Goal: Complete application form

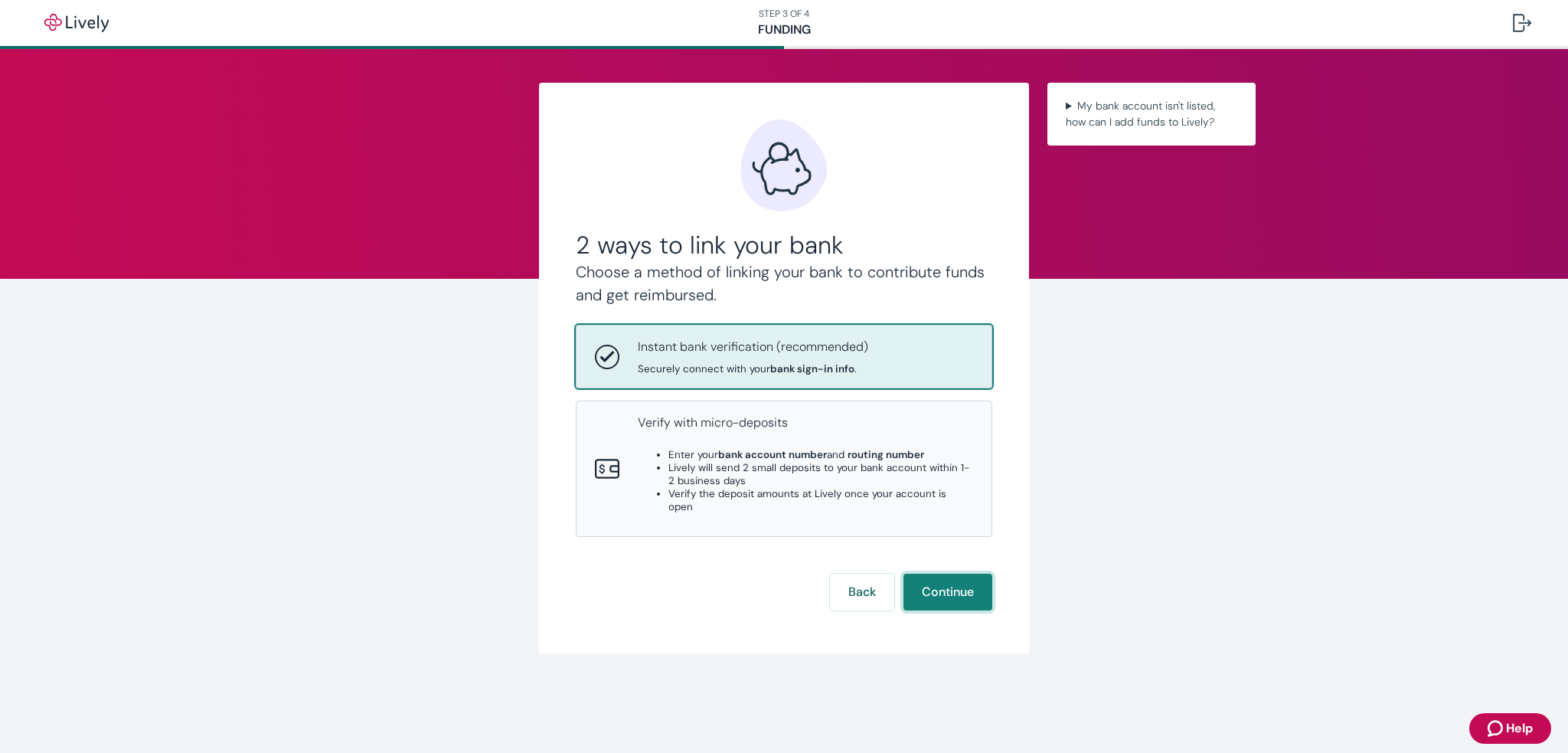
click at [963, 584] on button "Continue" at bounding box center [947, 591] width 89 height 37
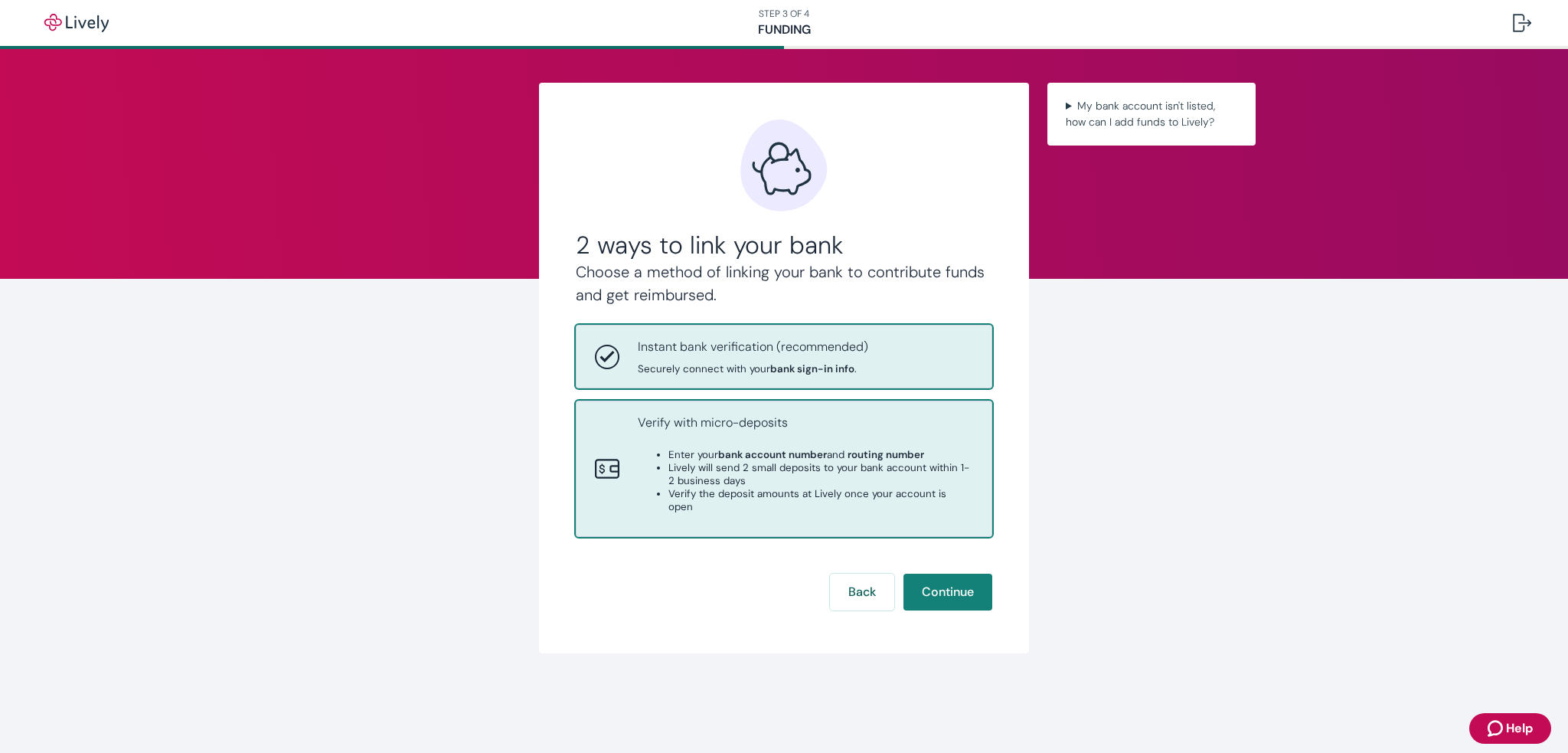
click at [791, 451] on strong "bank account number" at bounding box center [772, 454] width 109 height 13
click at [784, 350] on p "Instant bank verification (recommended)" at bounding box center [753, 346] width 230 height 18
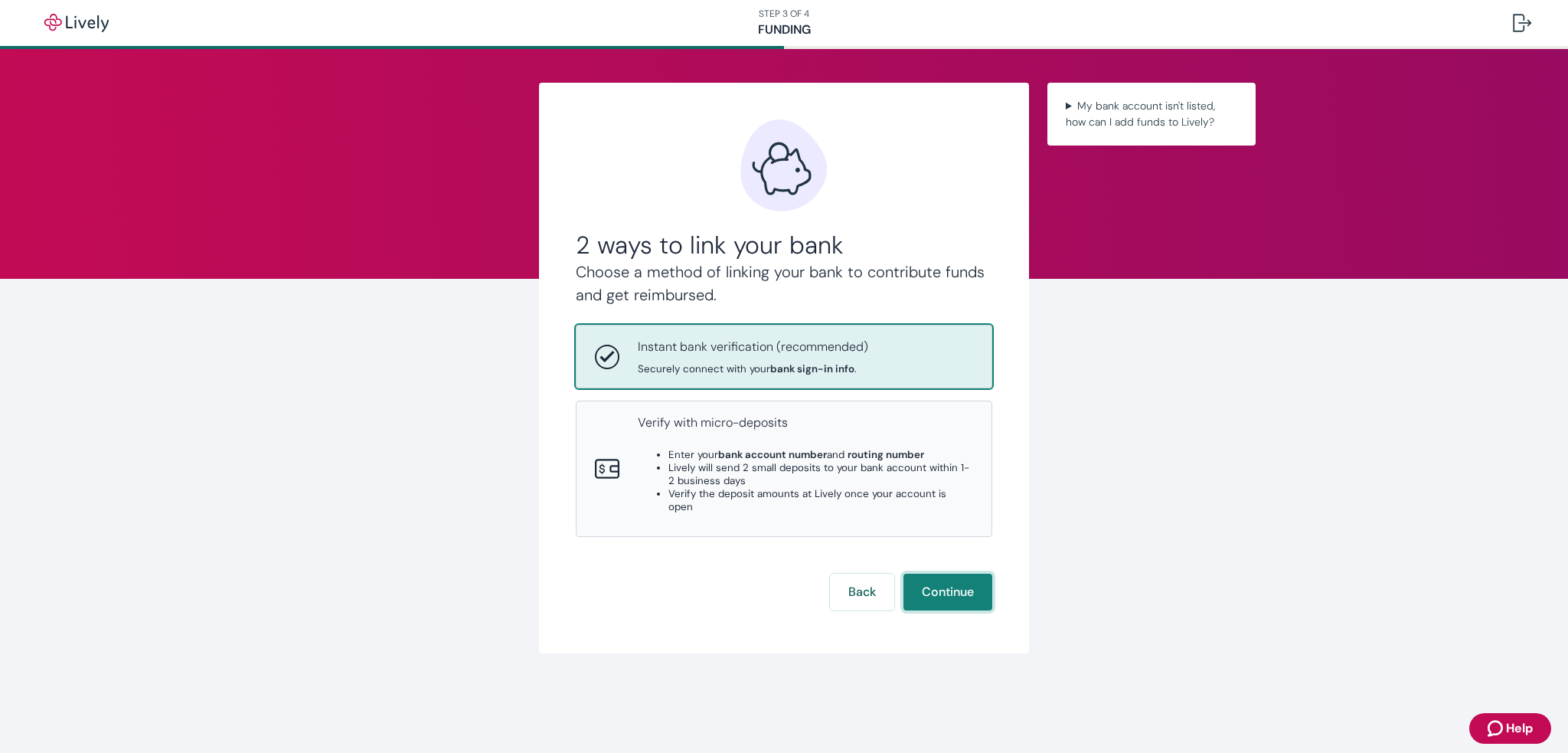
click at [964, 592] on button "Continue" at bounding box center [947, 591] width 89 height 37
click at [956, 579] on button "Continue" at bounding box center [947, 591] width 89 height 37
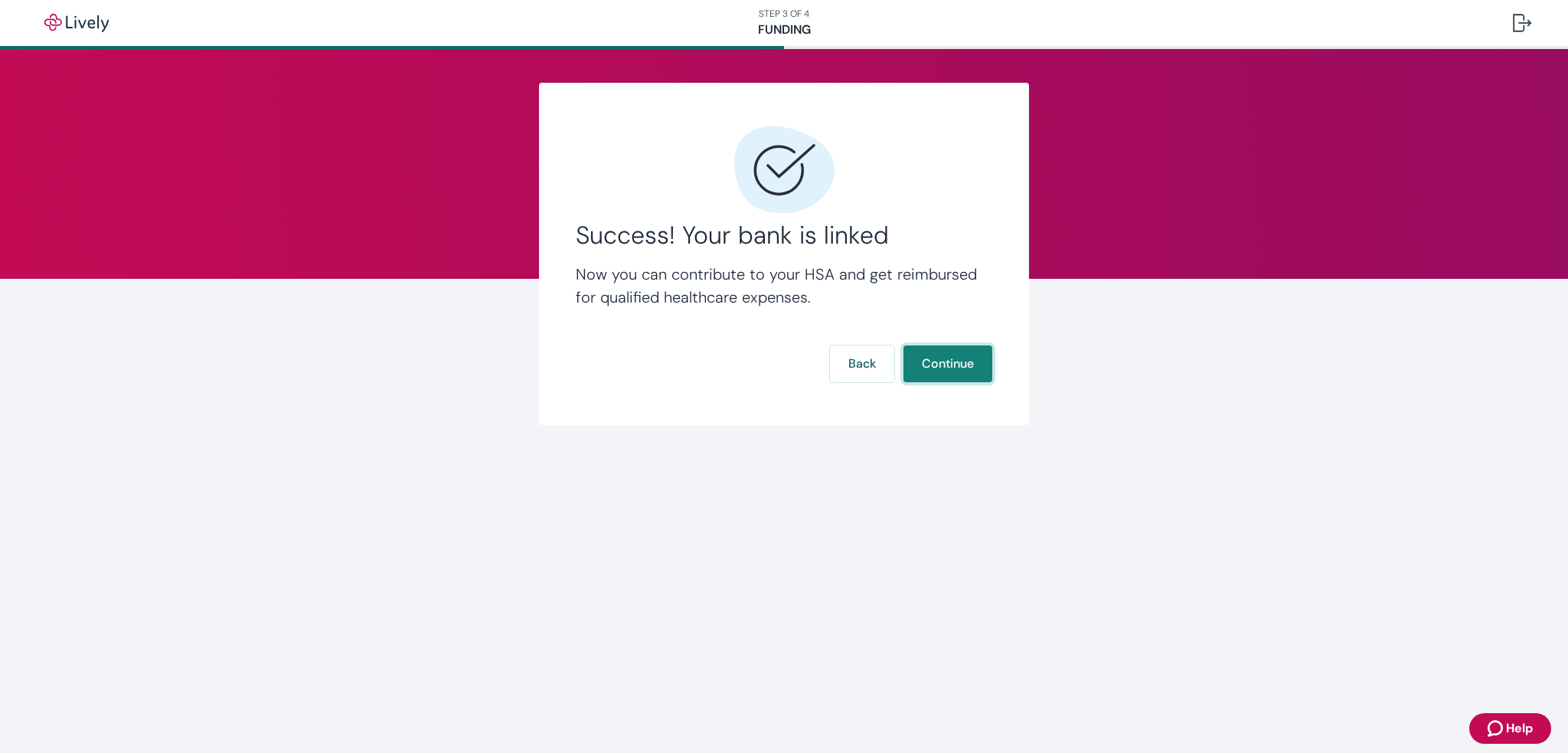
click at [959, 374] on button "Continue" at bounding box center [947, 364] width 89 height 37
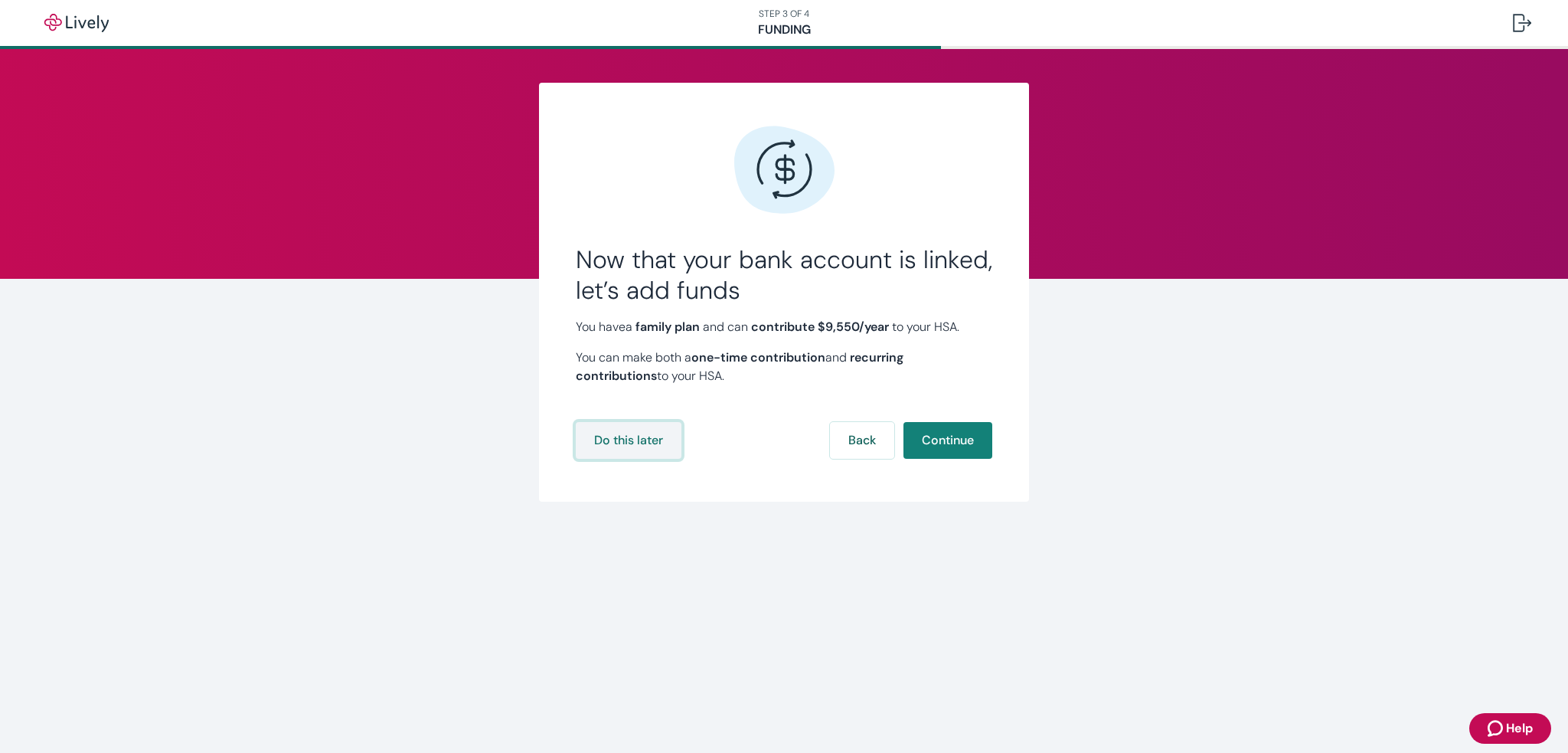
click at [627, 448] on button "Do this later" at bounding box center [629, 440] width 106 height 37
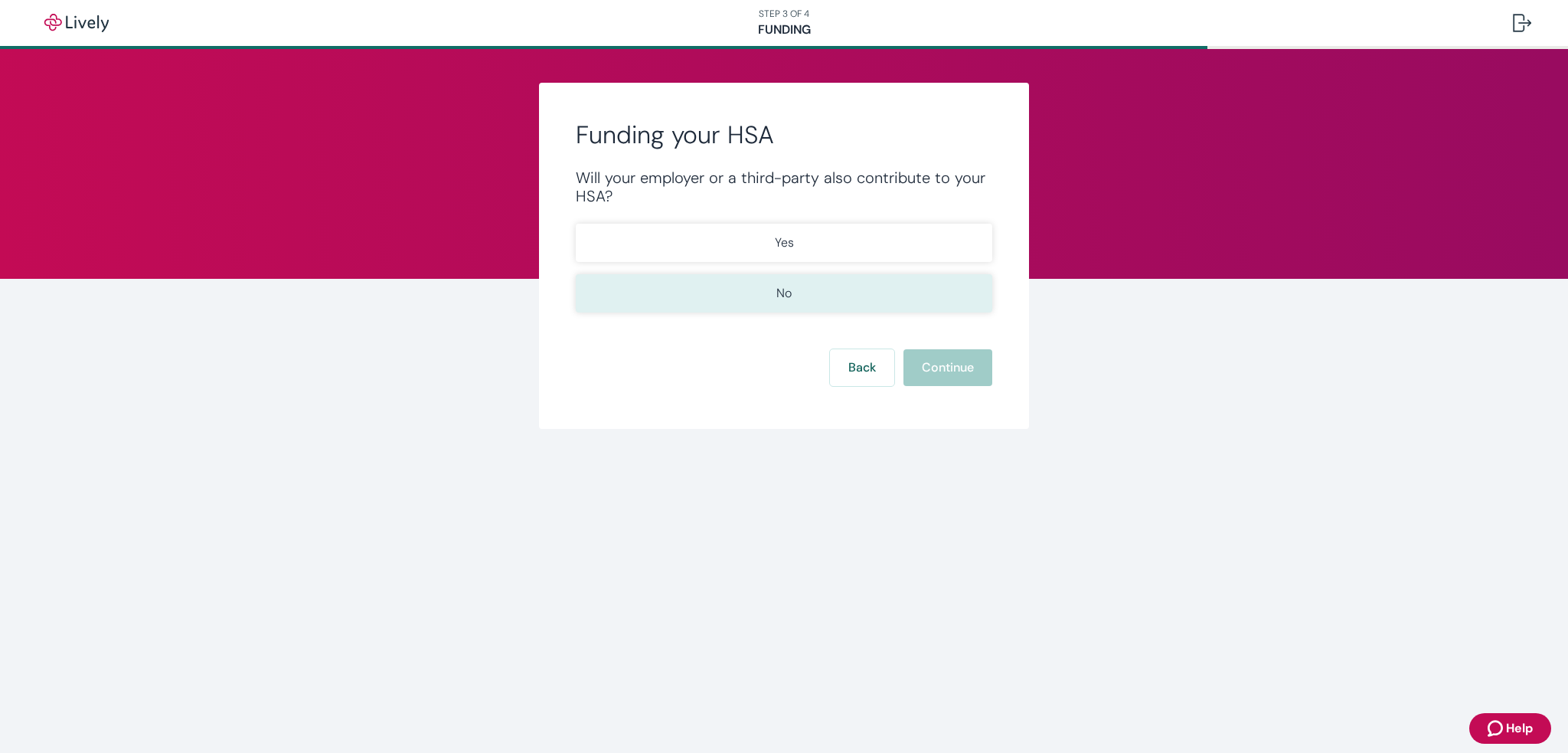
click at [762, 289] on button "No" at bounding box center [784, 293] width 417 height 39
click at [943, 373] on button "Continue" at bounding box center [947, 368] width 89 height 37
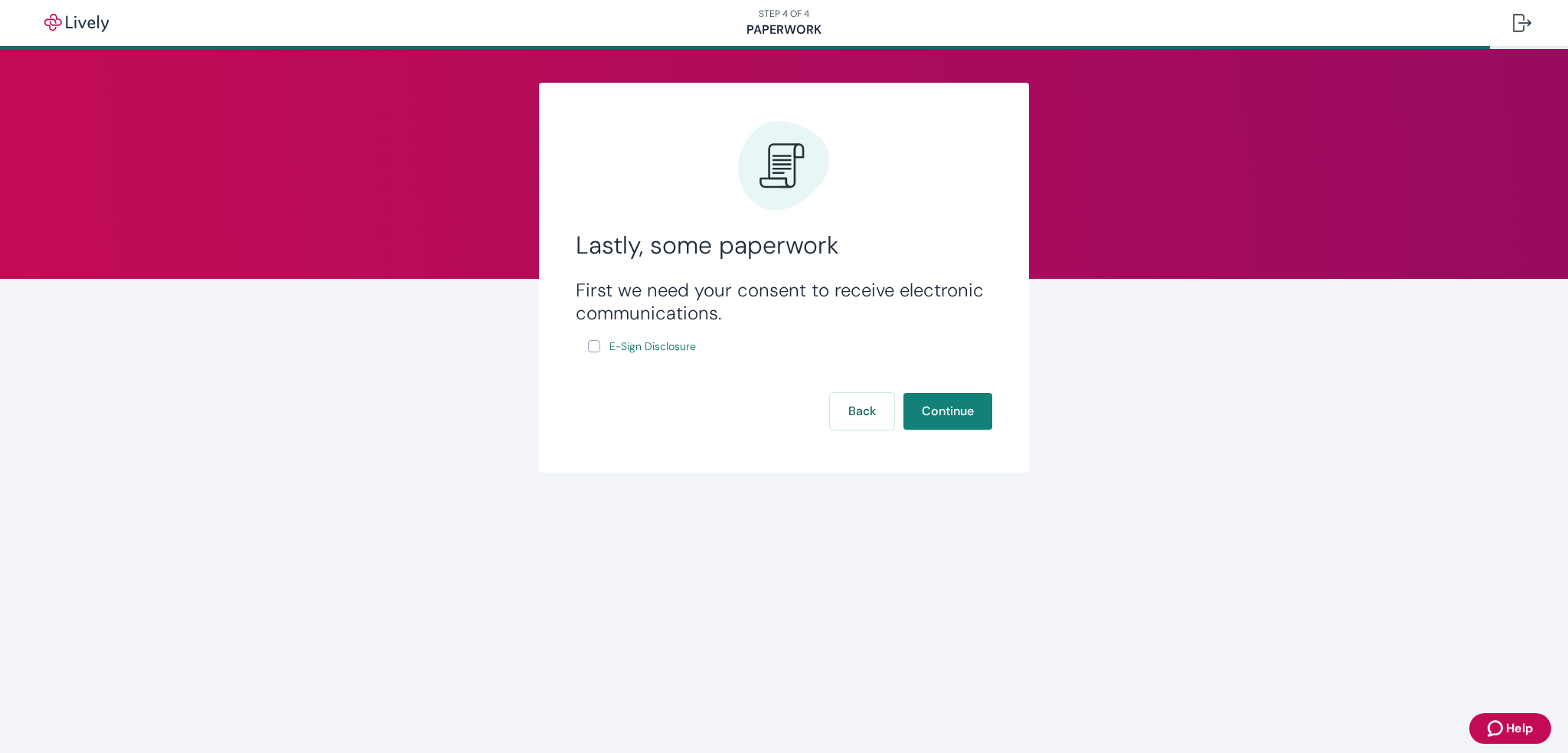
click at [600, 350] on label "E-Sign Disclosure" at bounding box center [644, 347] width 111 height 19
click at [600, 350] on input "E-Sign Disclosure" at bounding box center [594, 346] width 12 height 12
checkbox input "true"
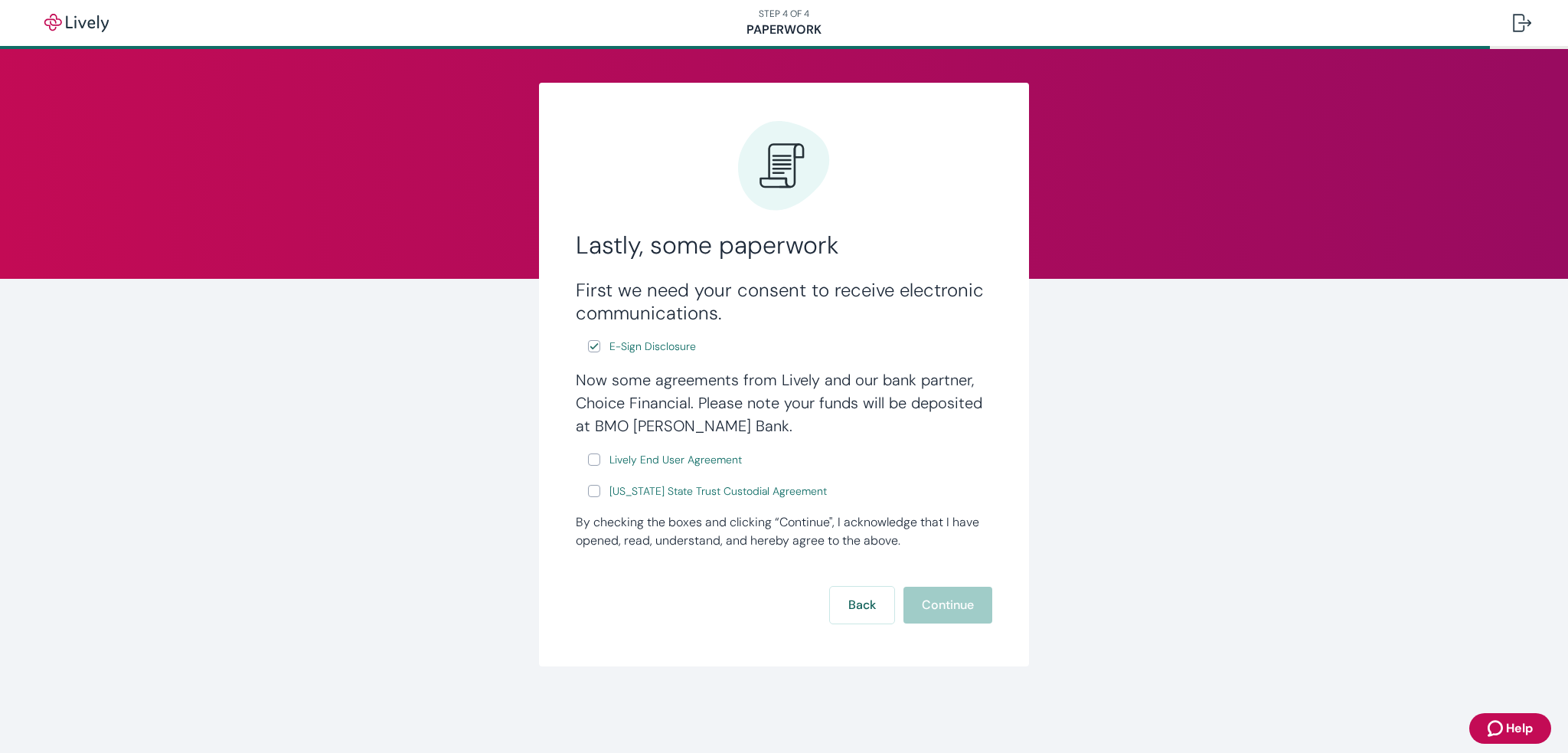
click at [588, 462] on input "Lively End User Agreement" at bounding box center [594, 459] width 12 height 12
checkbox input "true"
click at [594, 500] on label "[US_STATE] State Trust Custodial Agreement" at bounding box center [709, 491] width 242 height 19
click at [594, 497] on input "[US_STATE] State Trust Custodial Agreement" at bounding box center [594, 490] width 12 height 12
checkbox input "true"
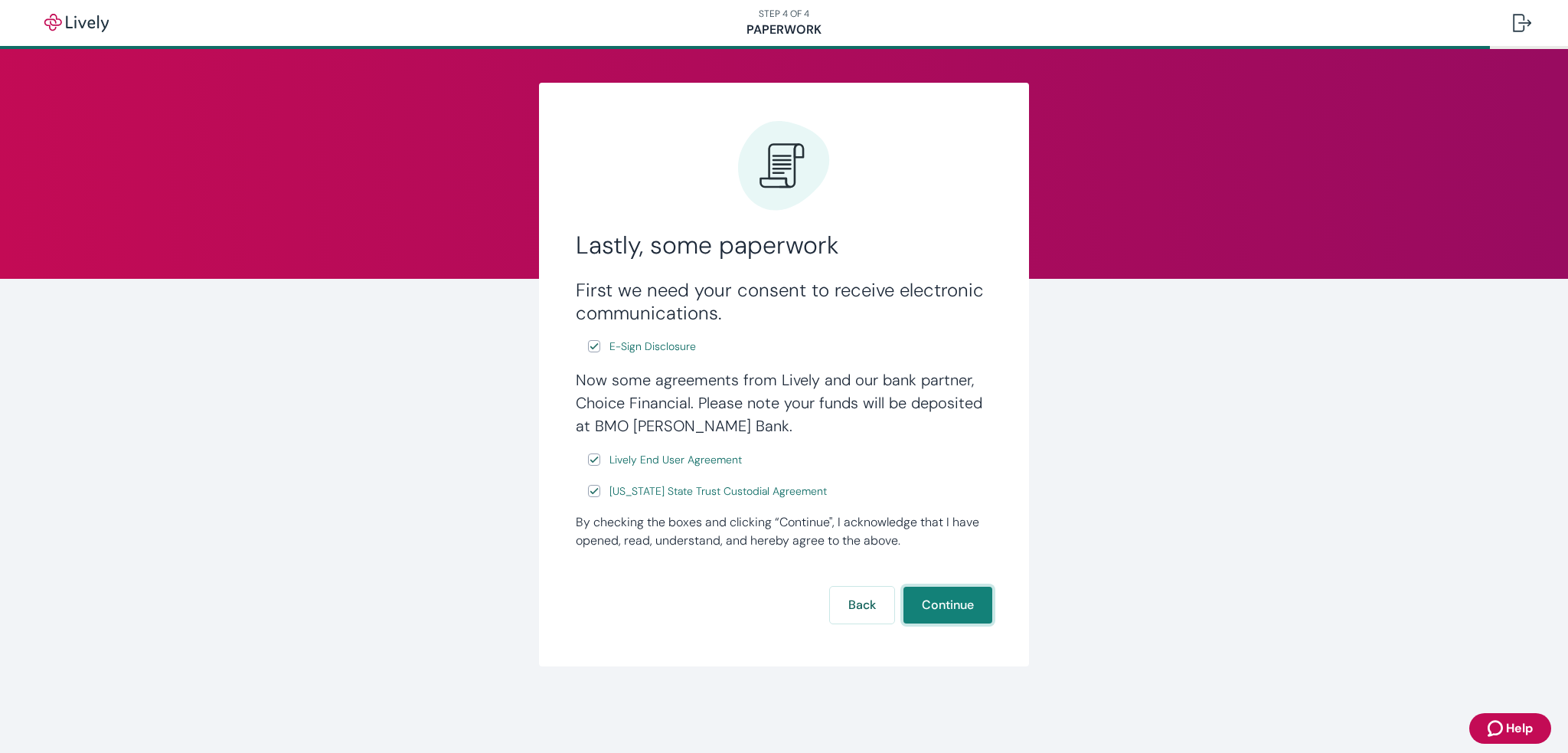
click at [947, 608] on button "Continue" at bounding box center [947, 605] width 89 height 37
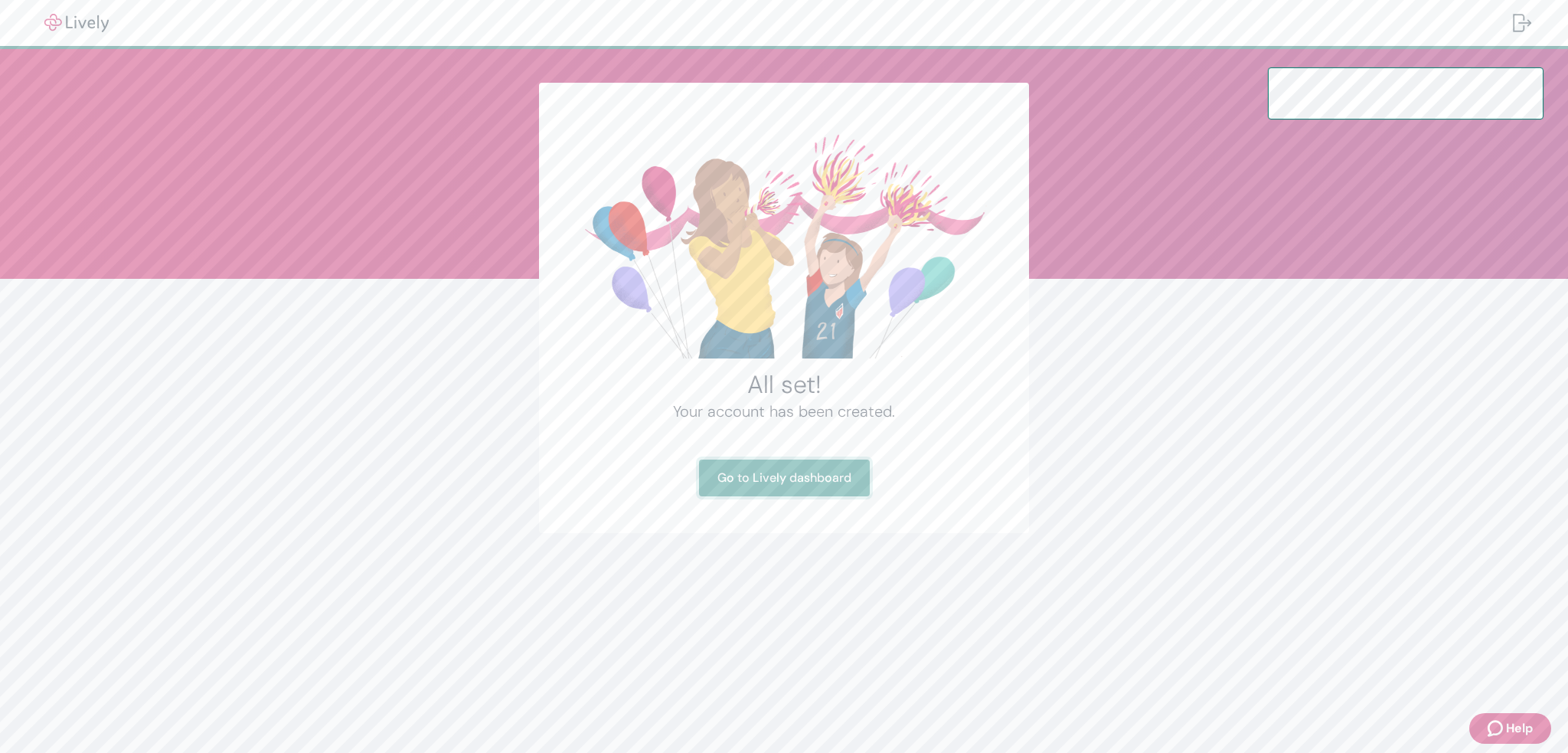
click at [779, 491] on link "Go to Lively dashboard" at bounding box center [784, 477] width 171 height 37
